Goal: Information Seeking & Learning: Learn about a topic

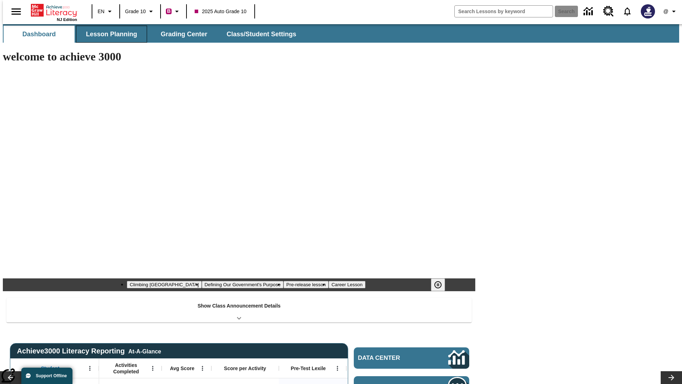
click at [109, 34] on button "Lesson Planning" at bounding box center [111, 34] width 71 height 17
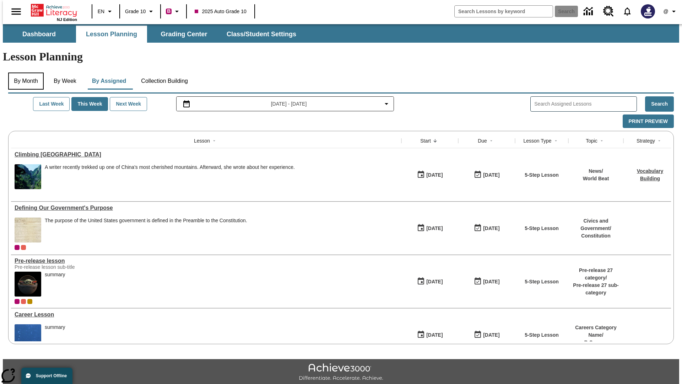
click at [24, 72] on button "By Month" at bounding box center [26, 80] width 36 height 17
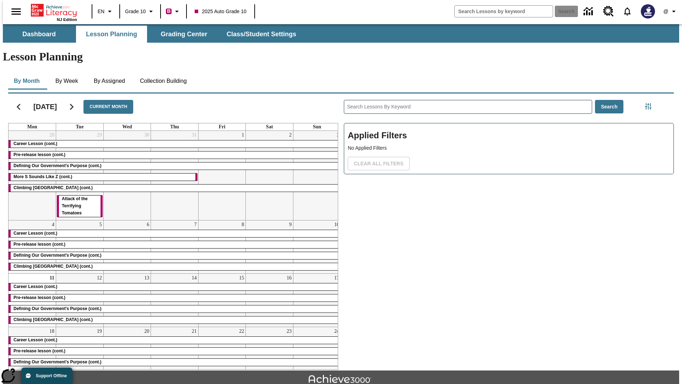
click at [172, 140] on div "Career Lesson (cont.)" at bounding box center [175, 143] width 332 height 7
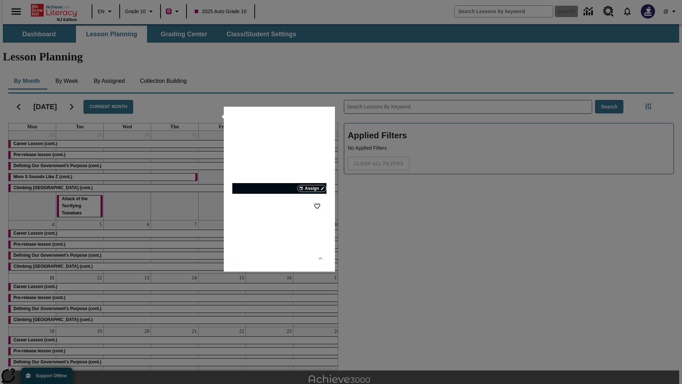
scroll to position [16, 0]
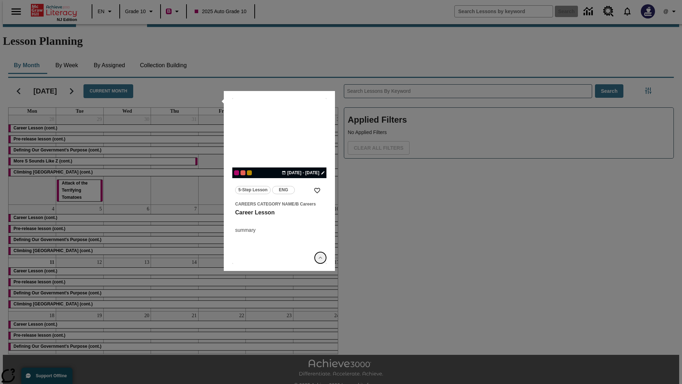
click at [320, 258] on icon "Show Details" at bounding box center [320, 257] width 7 height 7
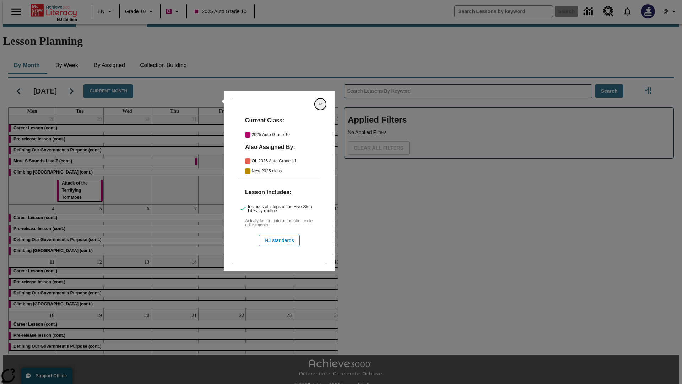
click at [320, 104] on icon "Hide Details" at bounding box center [320, 104] width 7 height 7
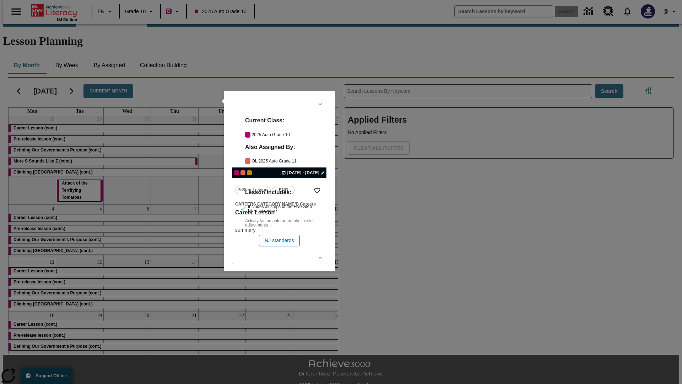
click at [279, 181] on link "lesson details" at bounding box center [279, 181] width 94 height 166
